Goal: Task Accomplishment & Management: Complete application form

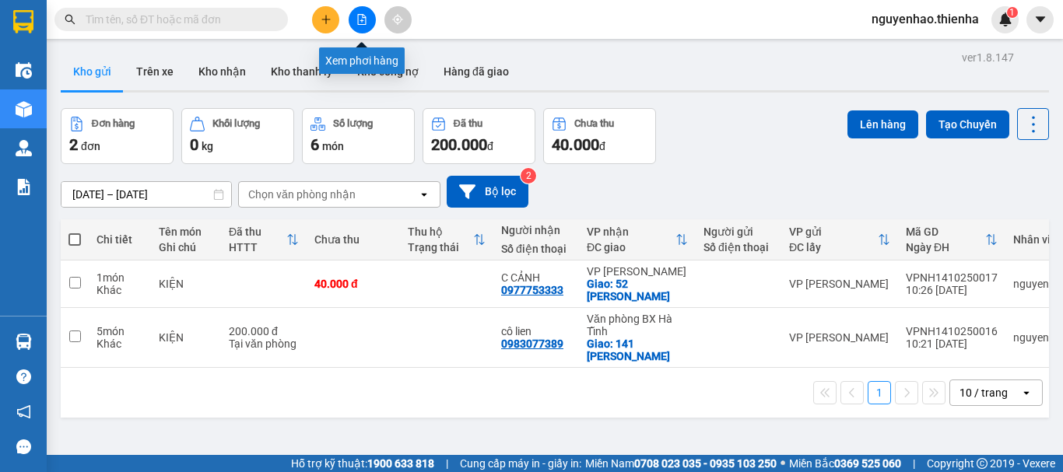
click at [359, 23] on icon "file-add" at bounding box center [361, 19] width 11 height 11
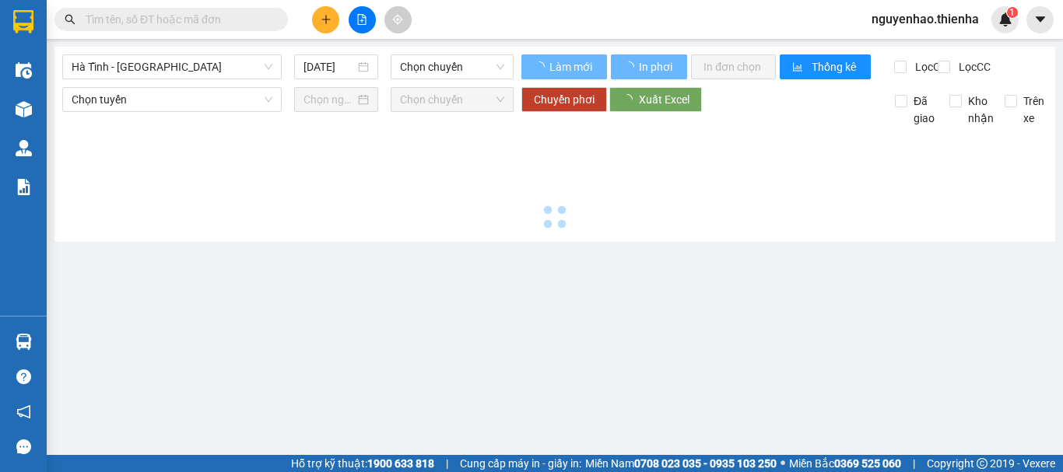
click at [325, 20] on icon "plus" at bounding box center [326, 19] width 11 height 11
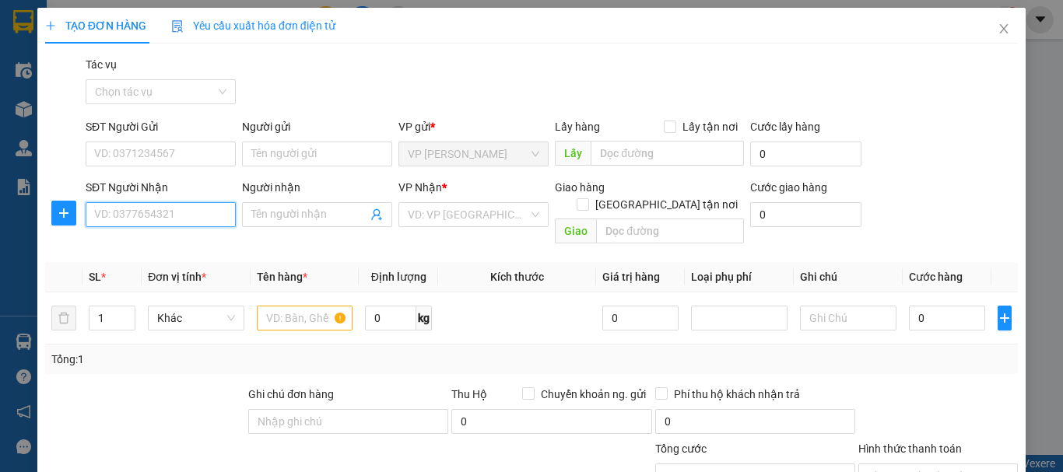
click at [171, 207] on input "SĐT Người Nhận" at bounding box center [161, 214] width 150 height 25
click at [162, 251] on div "0975155633 - a dương" at bounding box center [159, 245] width 130 height 17
type input "0975155633"
type input "a dương"
checkbox input "true"
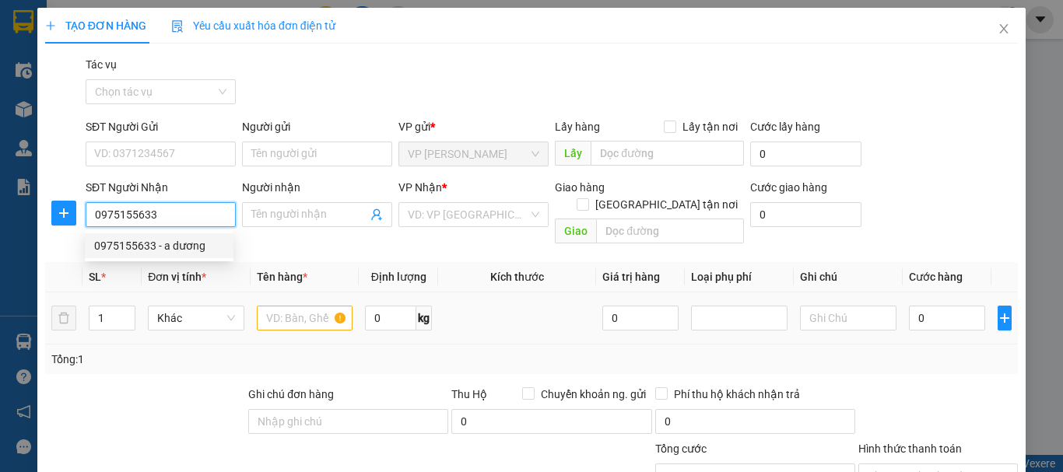
type input "32 Đường trung tiết"
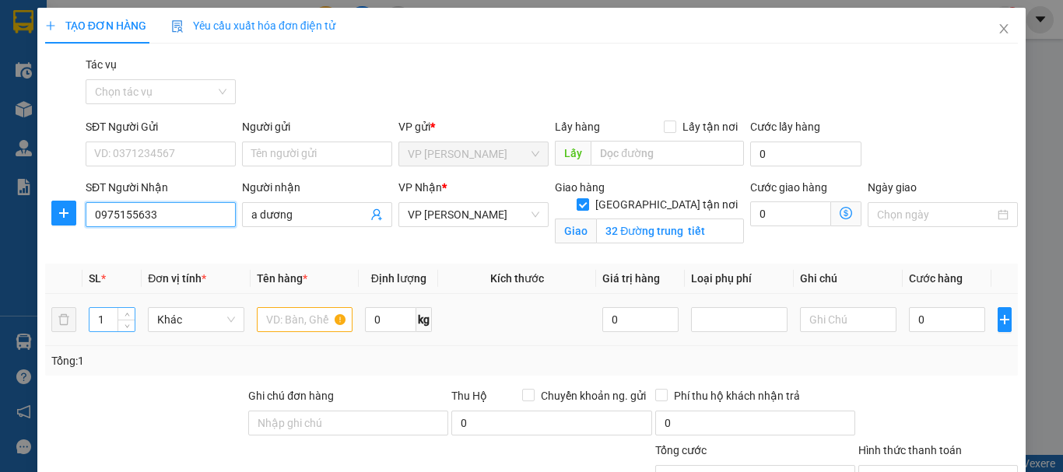
type input "0975155633"
click at [113, 323] on input "1" at bounding box center [111, 319] width 45 height 23
type input "18"
click at [282, 320] on input "text" at bounding box center [305, 319] width 96 height 25
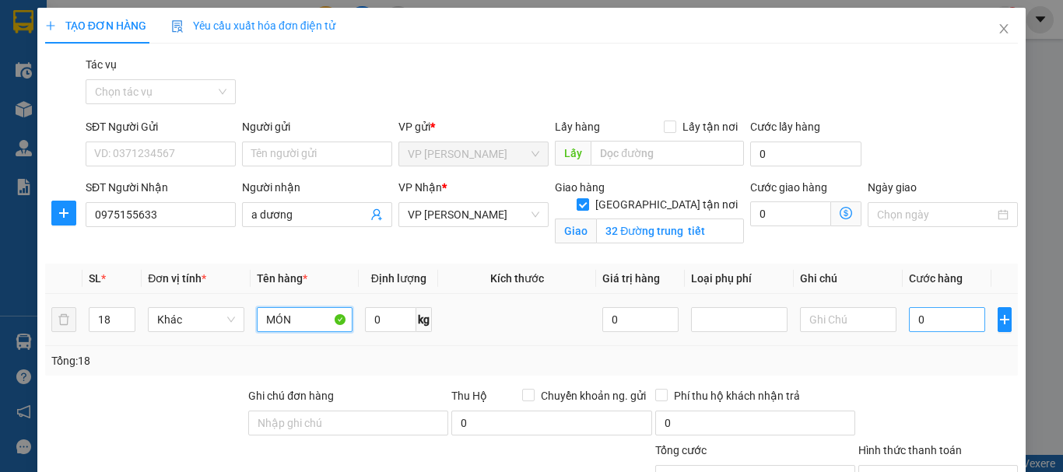
type input "MÓN"
click at [932, 325] on input "0" at bounding box center [947, 319] width 76 height 25
type input "9"
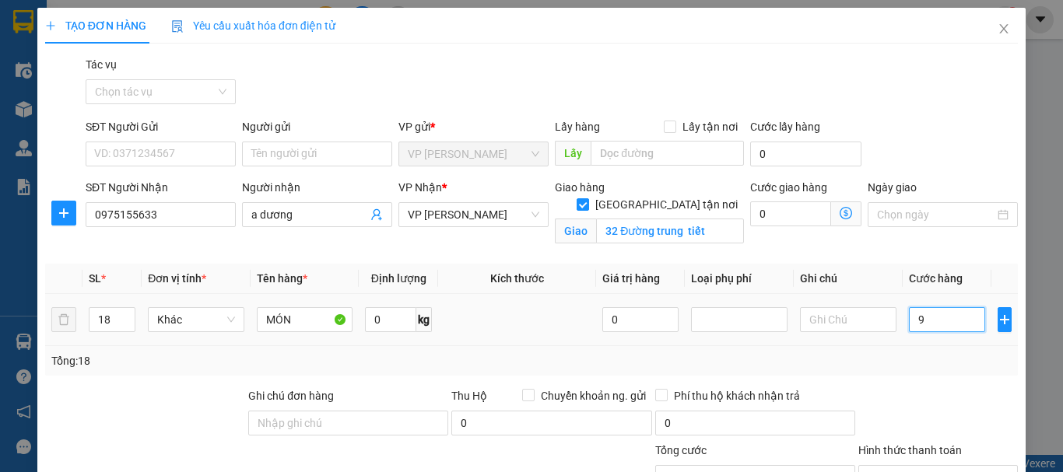
type input "90"
type input "900"
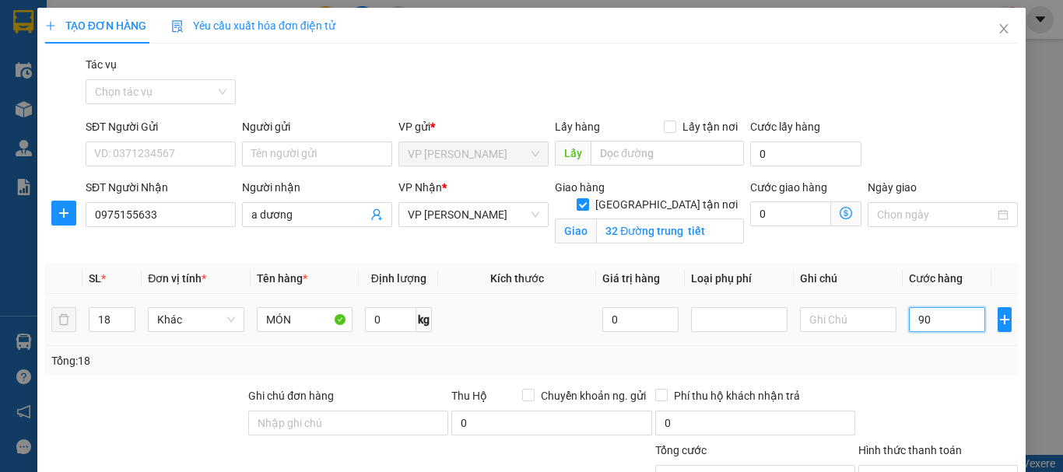
type input "900"
type input "9.000"
type input "90.000"
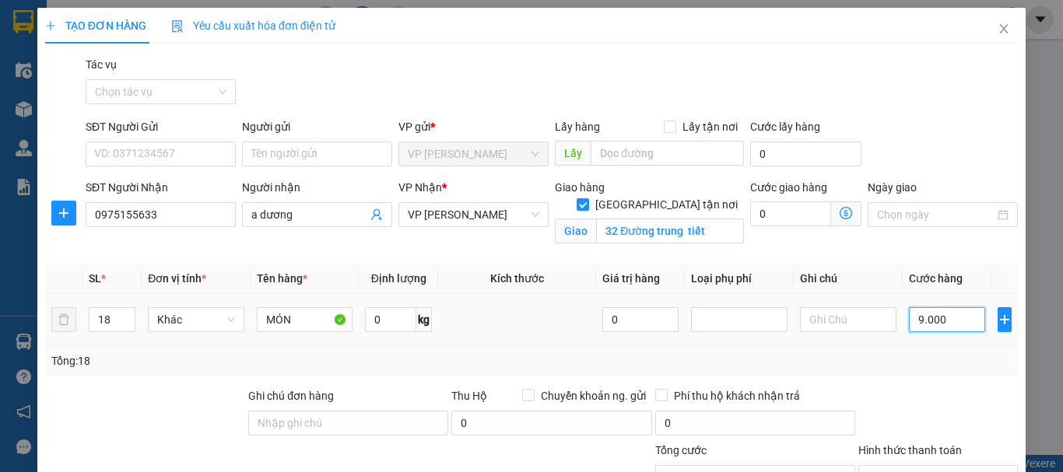
type input "90.000"
type input "900.000"
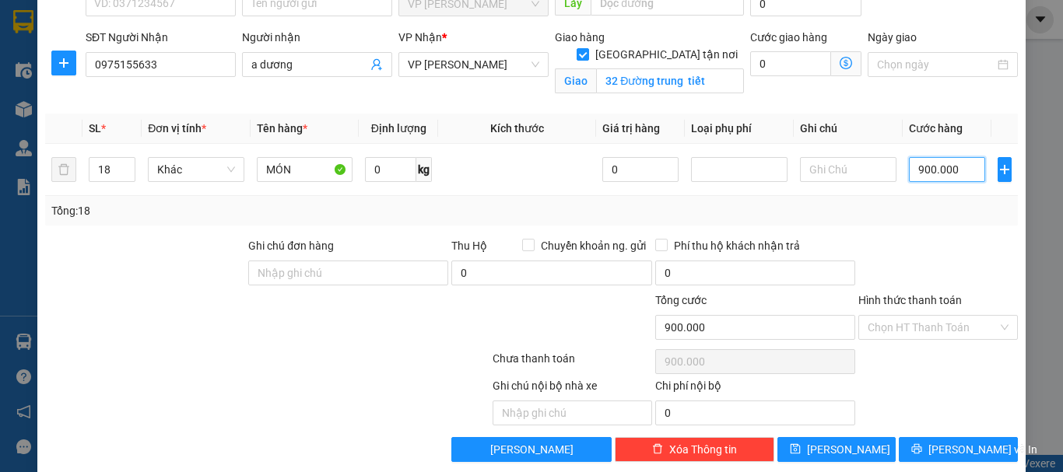
scroll to position [156, 0]
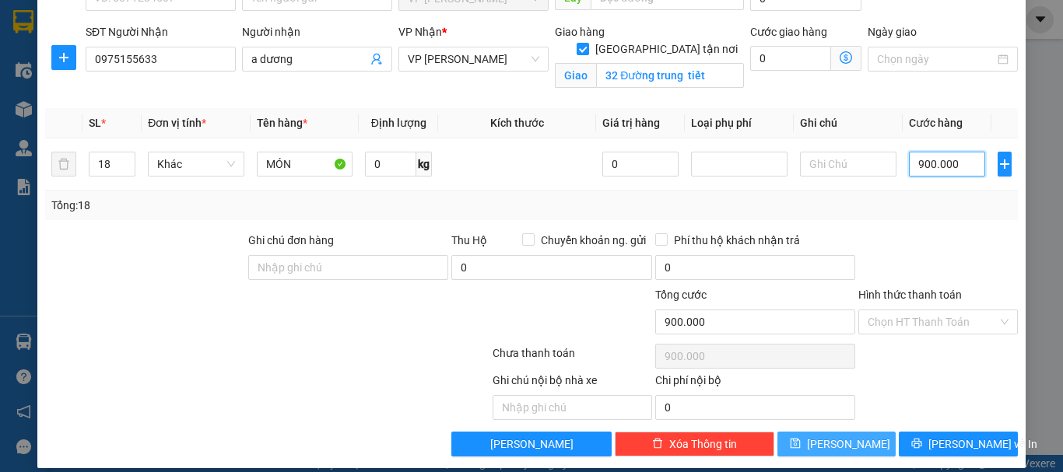
type input "900.000"
click at [839, 447] on span "Lưu" at bounding box center [848, 444] width 83 height 17
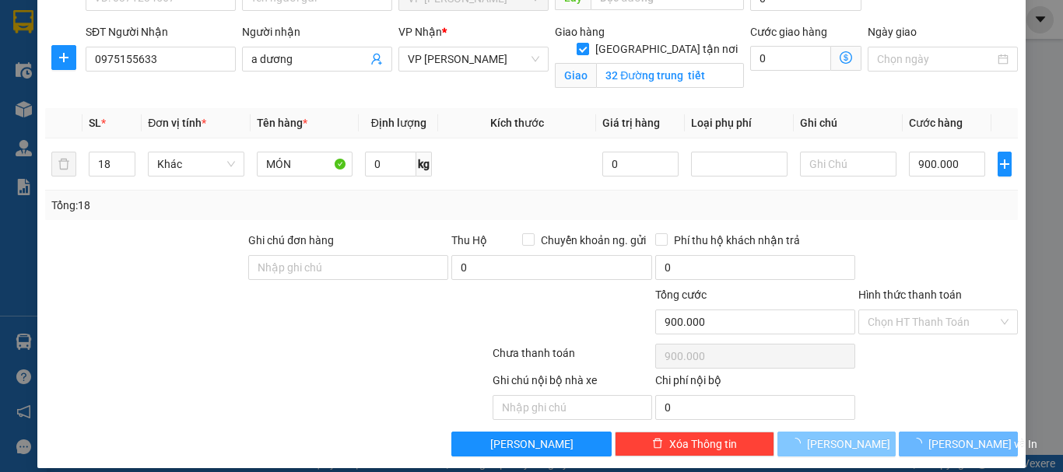
checkbox input "false"
type input "1"
type input "0"
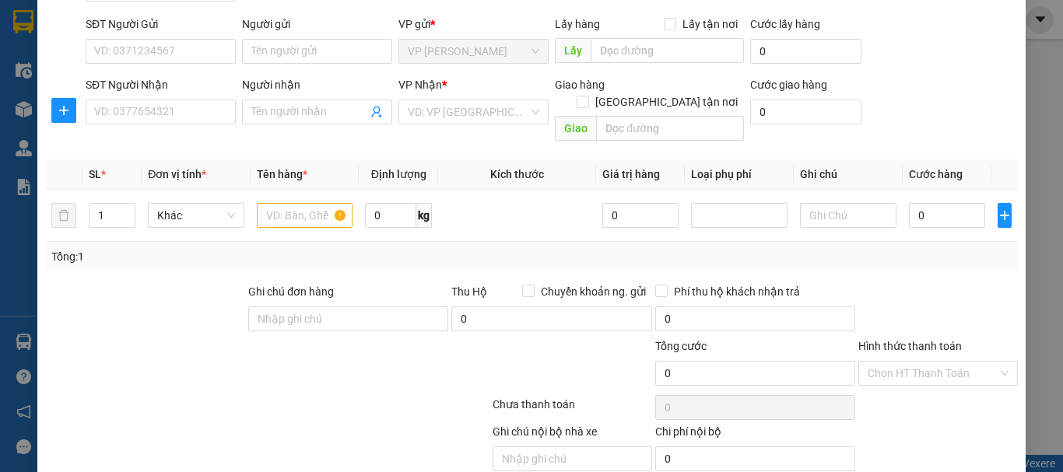
scroll to position [0, 0]
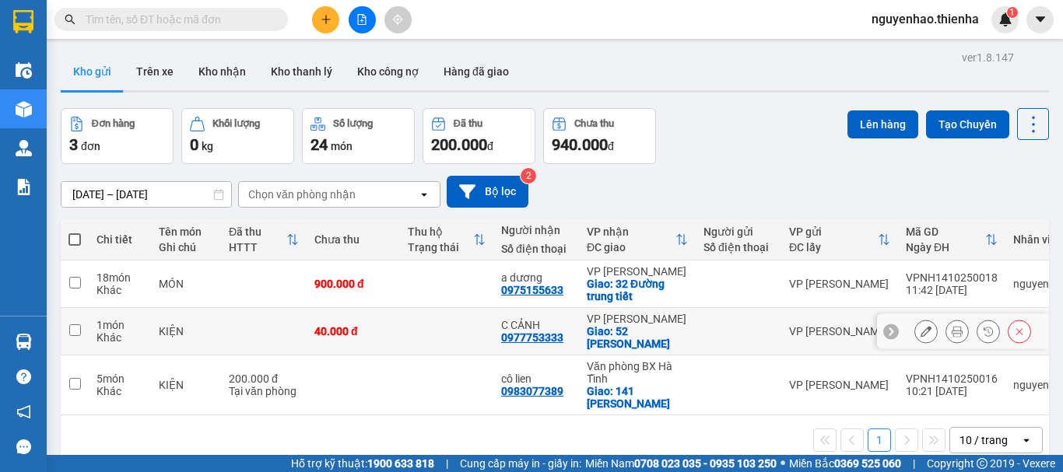
scroll to position [72, 0]
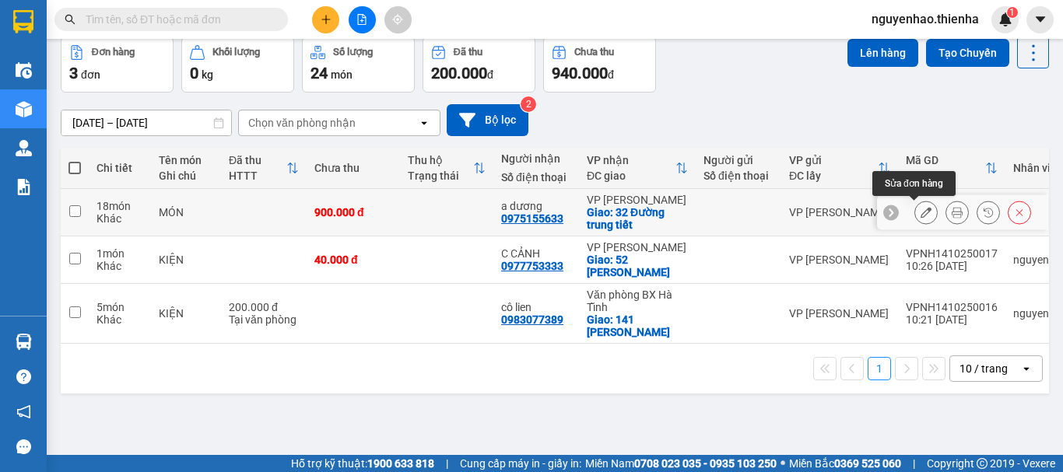
click at [921, 212] on icon at bounding box center [926, 212] width 11 height 11
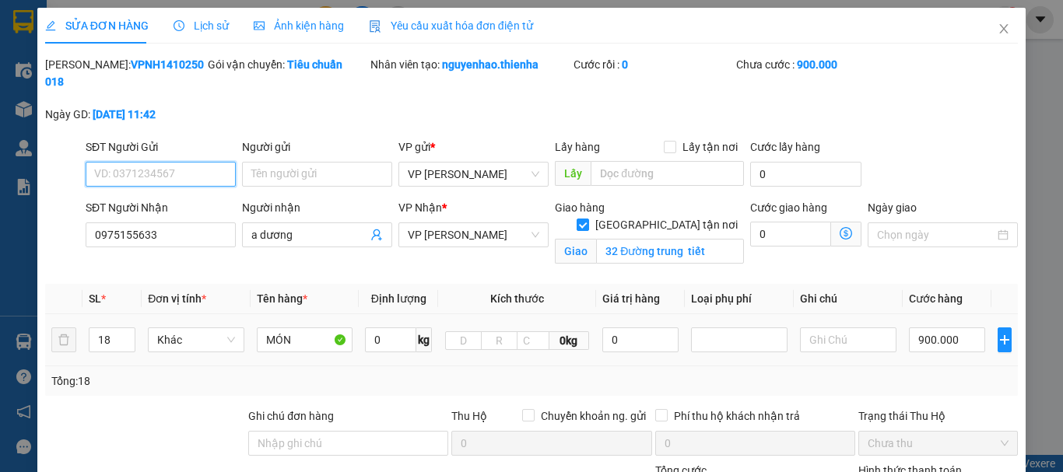
type input "0975155633"
type input "a dương"
checkbox input "true"
type input "32 Đường trung tiết"
type input "0"
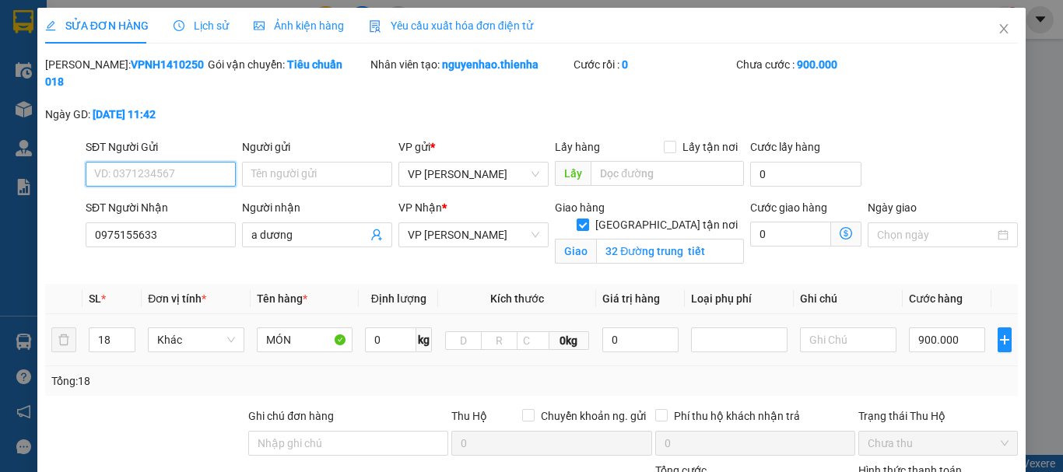
type input "900.000"
click at [956, 328] on input "900.000" at bounding box center [947, 340] width 76 height 25
type input "0"
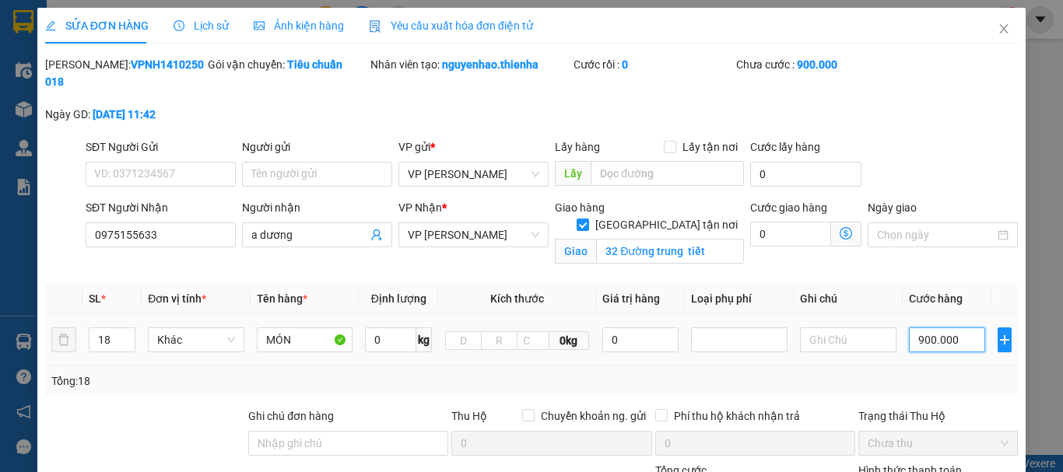
type input "0"
drag, startPoint x: 900, startPoint y: 322, endPoint x: 1037, endPoint y: 318, distance: 137.0
click at [909, 328] on input "0" at bounding box center [947, 340] width 76 height 25
type input "50"
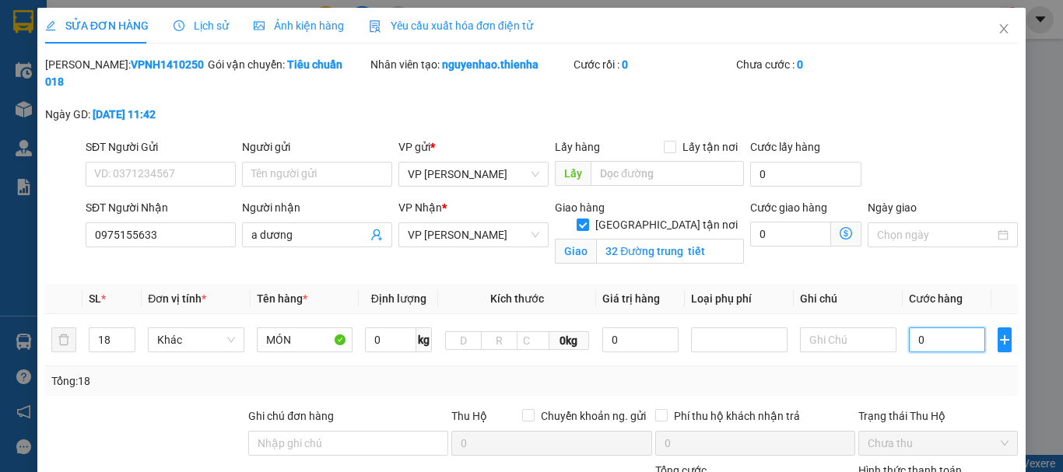
type input "50"
type input "540"
type input "5.400"
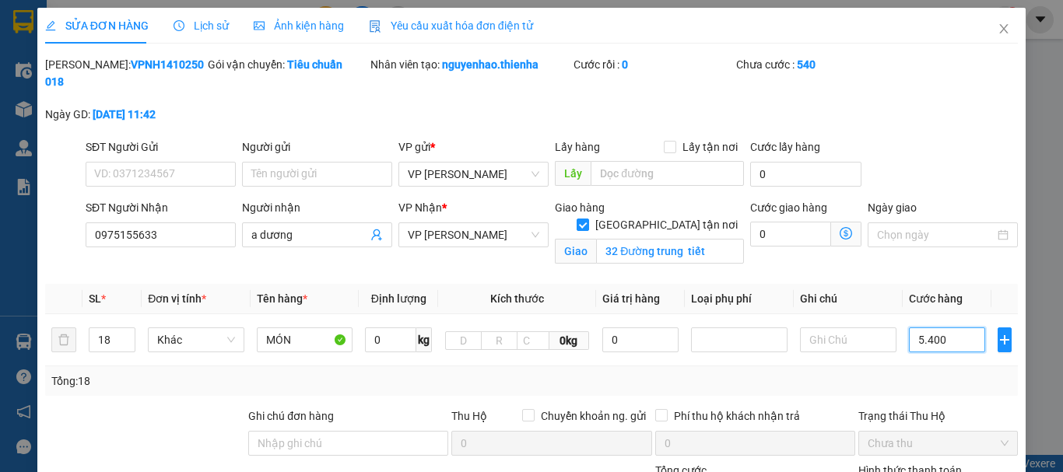
type input "5.400"
type input "54.000"
type input "540.000"
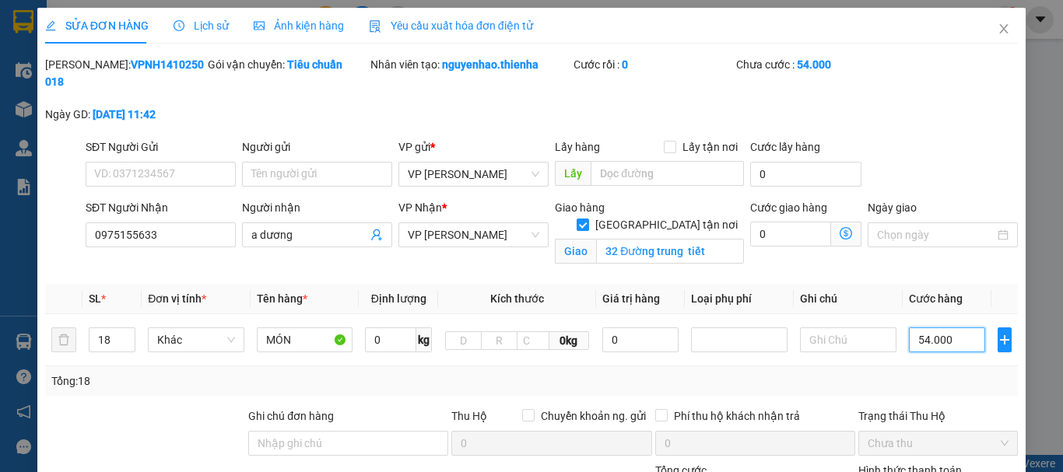
type input "540.000"
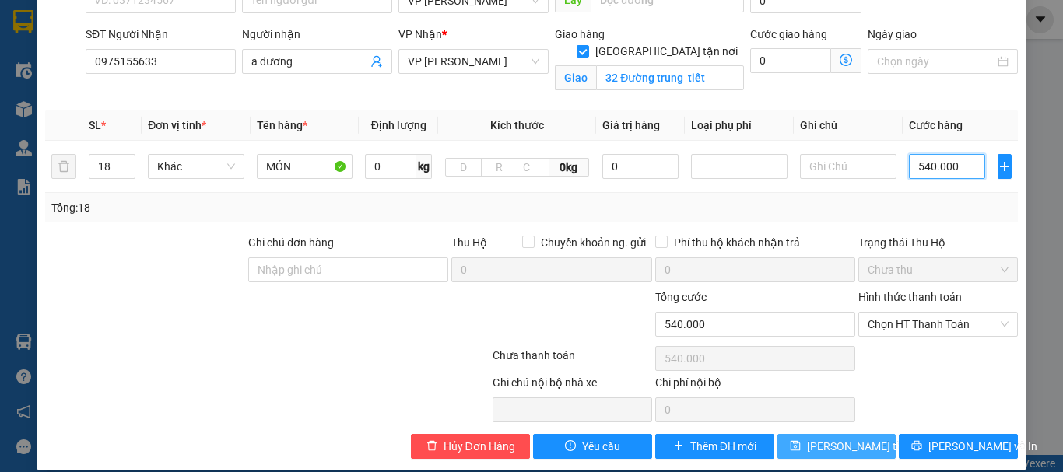
type input "540.000"
click at [868, 434] on button "[PERSON_NAME] thay đổi" at bounding box center [836, 446] width 119 height 25
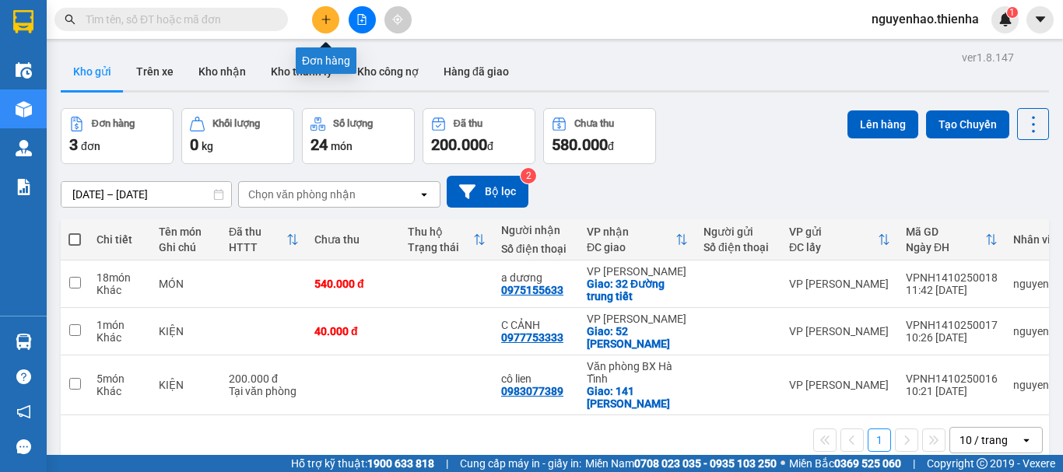
click at [335, 25] on button at bounding box center [325, 19] width 27 height 27
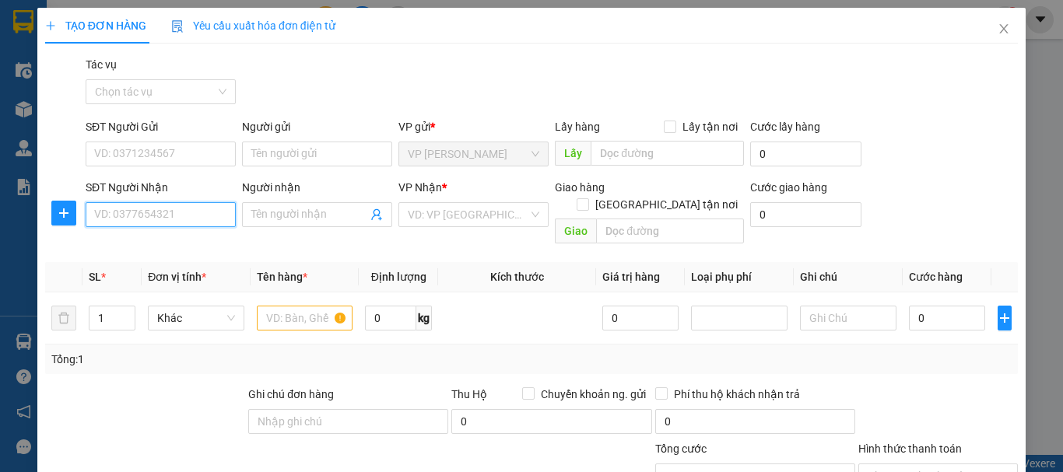
click at [164, 212] on input "SĐT Người Nhận" at bounding box center [161, 214] width 150 height 25
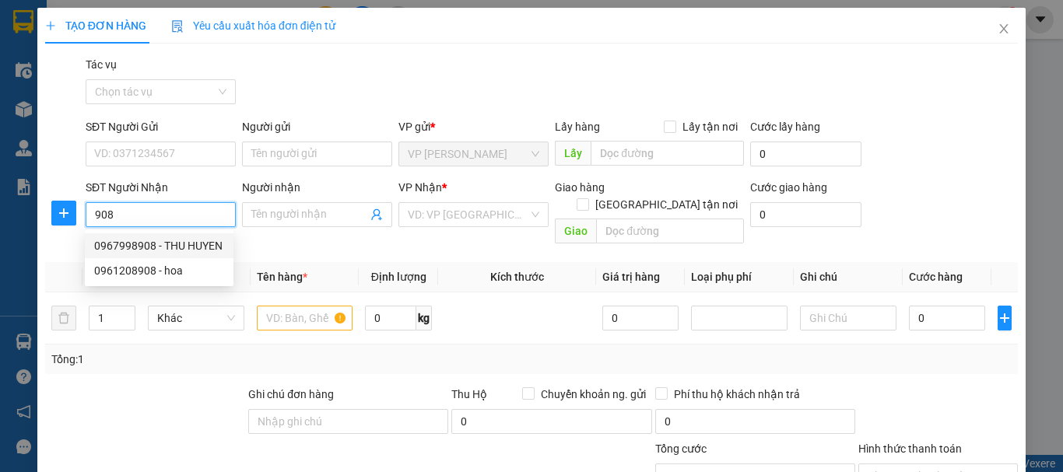
click at [203, 244] on div "0967998908 - THU HUYEN" at bounding box center [159, 245] width 130 height 17
type input "0967998908"
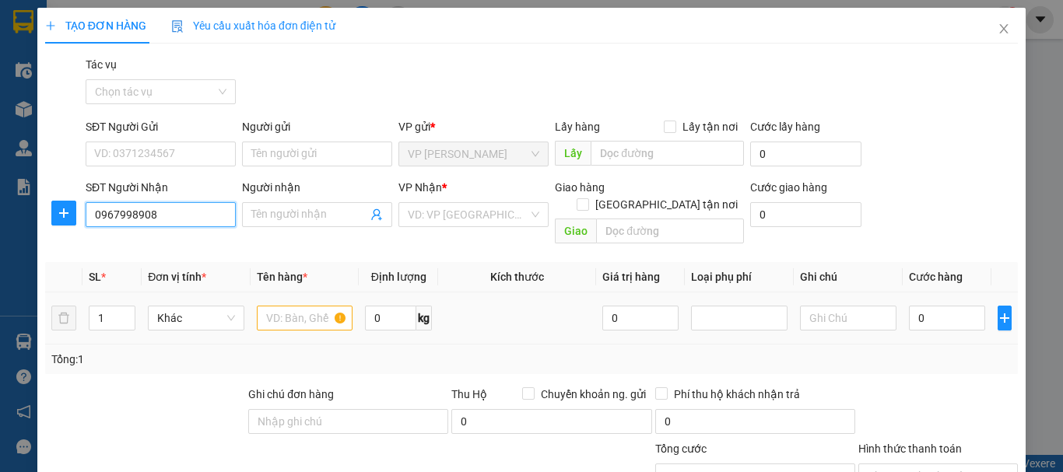
type input "THU HUYEN"
checkbox input "true"
type input "ngõ 379 trần phú"
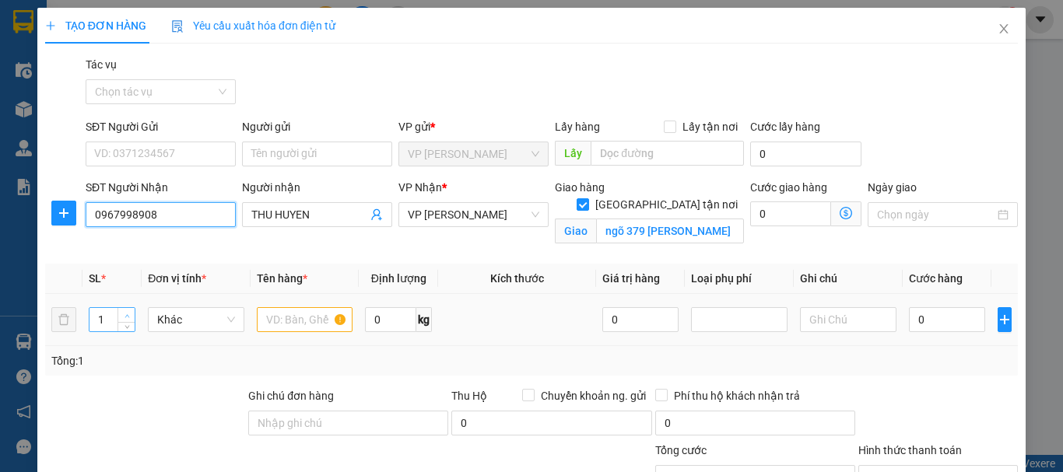
type input "0967998908"
click at [126, 311] on span "up" at bounding box center [126, 315] width 9 height 9
type input "3"
click at [126, 311] on span "up" at bounding box center [126, 315] width 9 height 9
drag, startPoint x: 318, startPoint y: 325, endPoint x: 346, endPoint y: 297, distance: 39.1
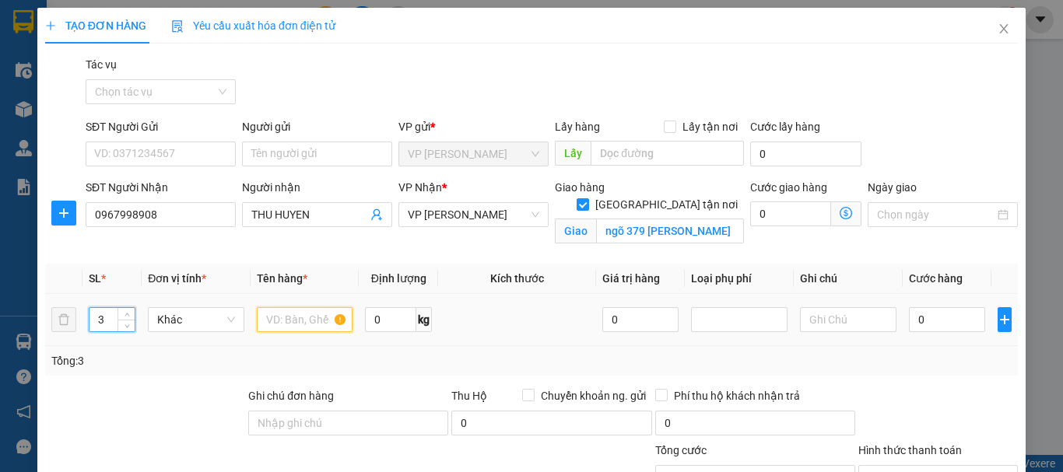
click at [318, 324] on input "text" at bounding box center [305, 319] width 96 height 25
type input "thùng"
click at [921, 318] on input "0" at bounding box center [947, 319] width 76 height 25
type input "2"
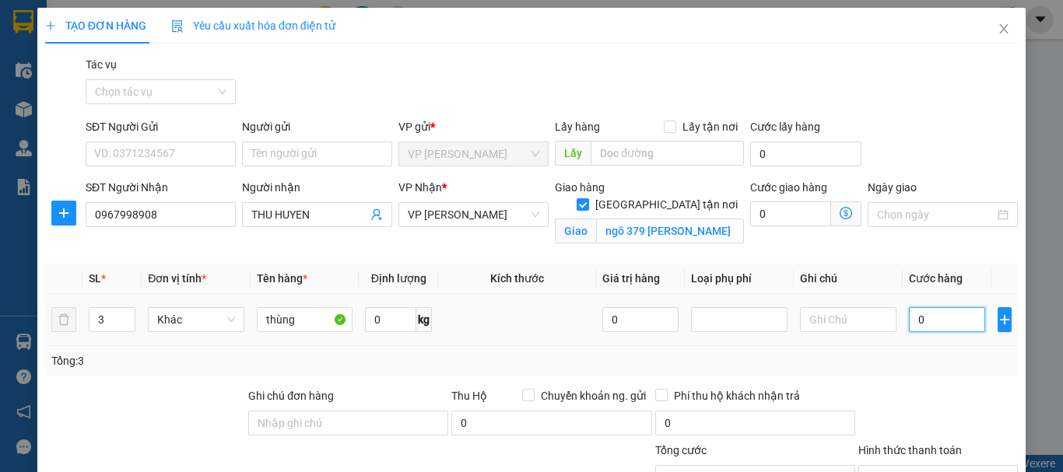
type input "2"
type input "20"
type input "200"
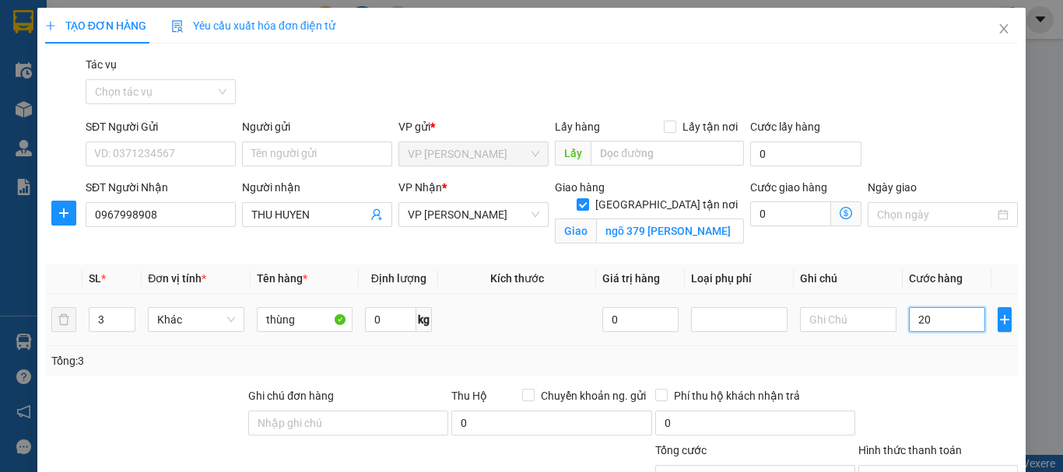
type input "200"
type input "2.000"
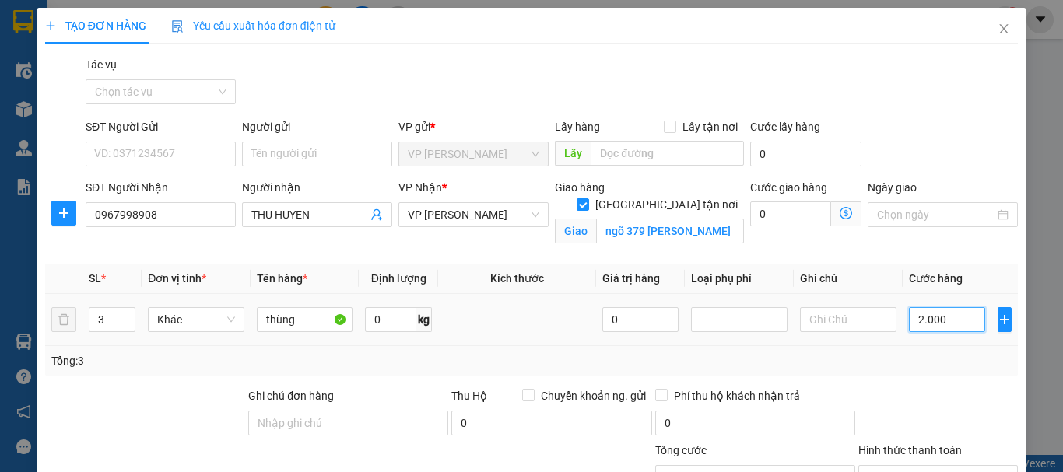
type input "20.000"
type input "200.000"
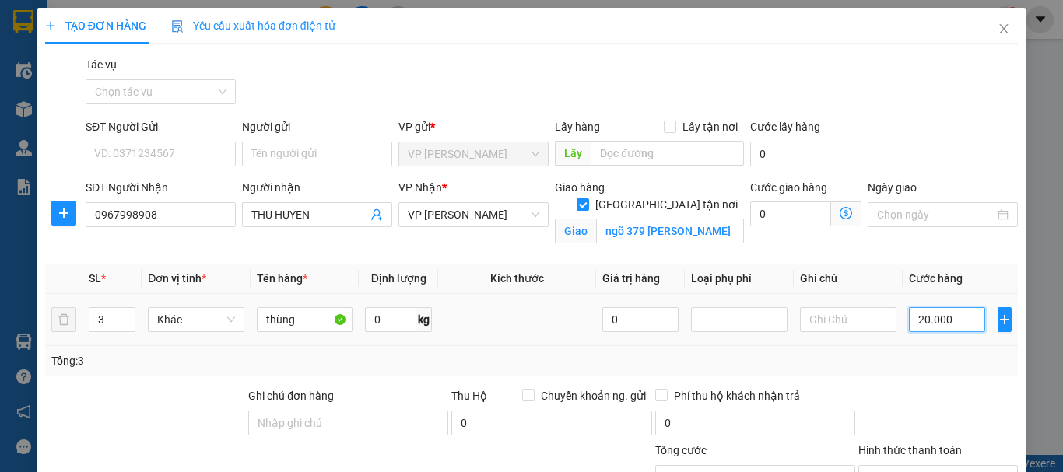
type input "200.000"
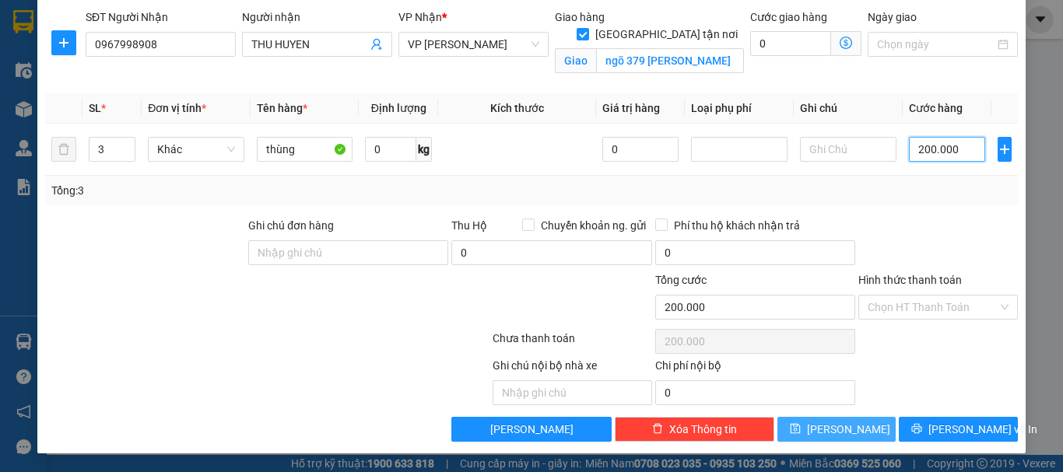
type input "200.000"
click at [851, 420] on button "Lưu" at bounding box center [836, 429] width 119 height 25
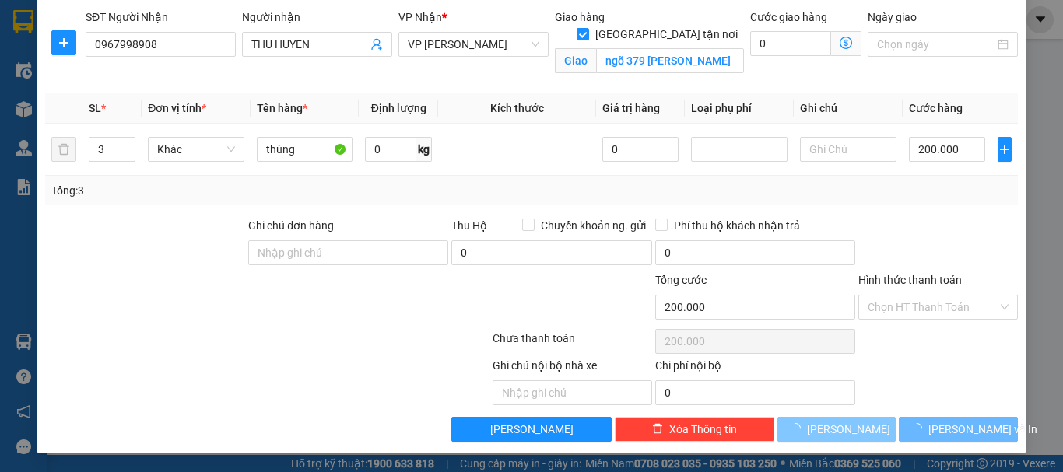
checkbox input "false"
type input "1"
type input "0"
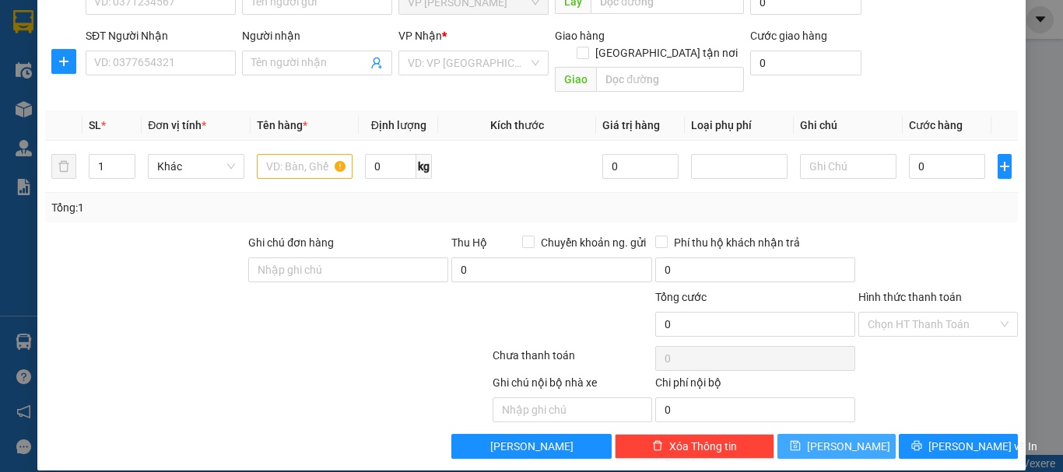
scroll to position [0, 0]
